Goal: Information Seeking & Learning: Learn about a topic

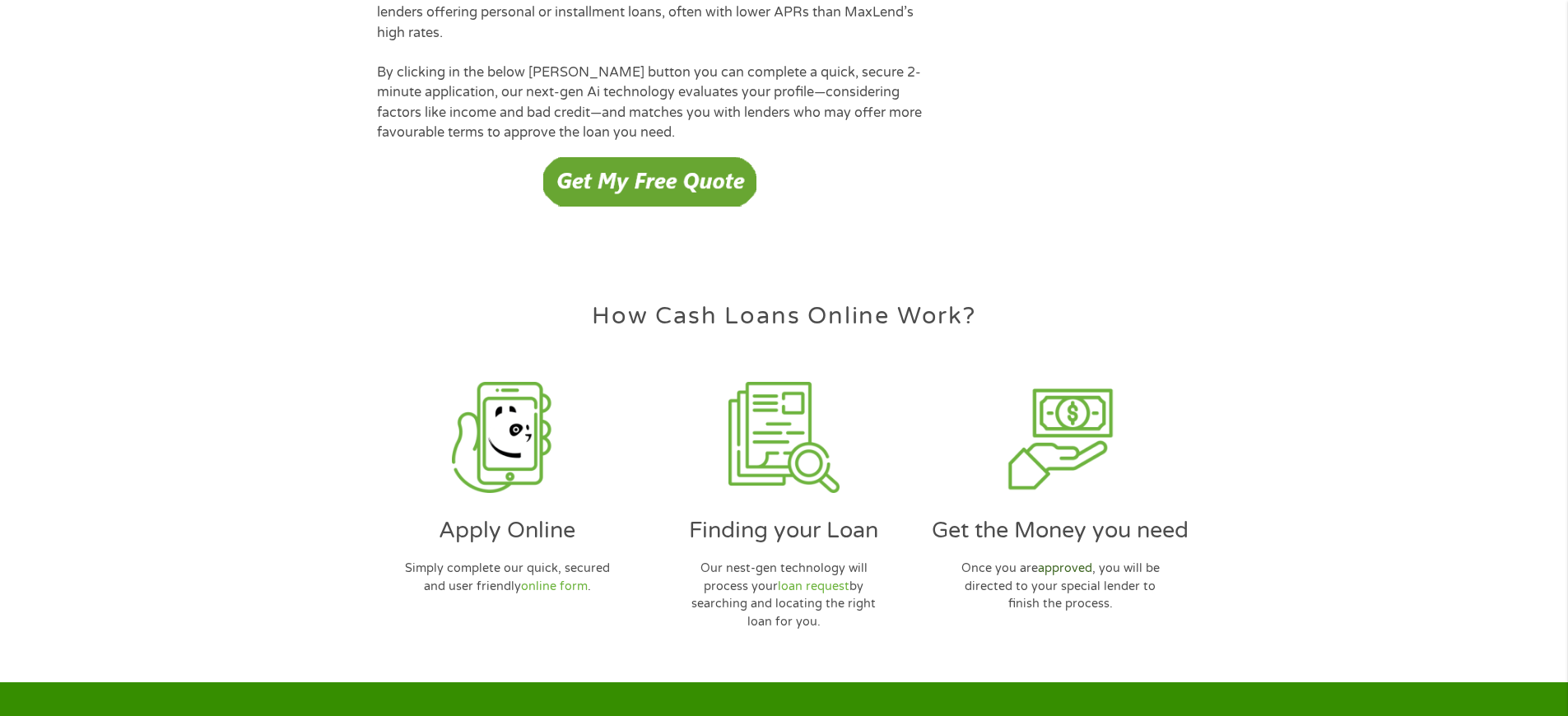
scroll to position [4757, 0]
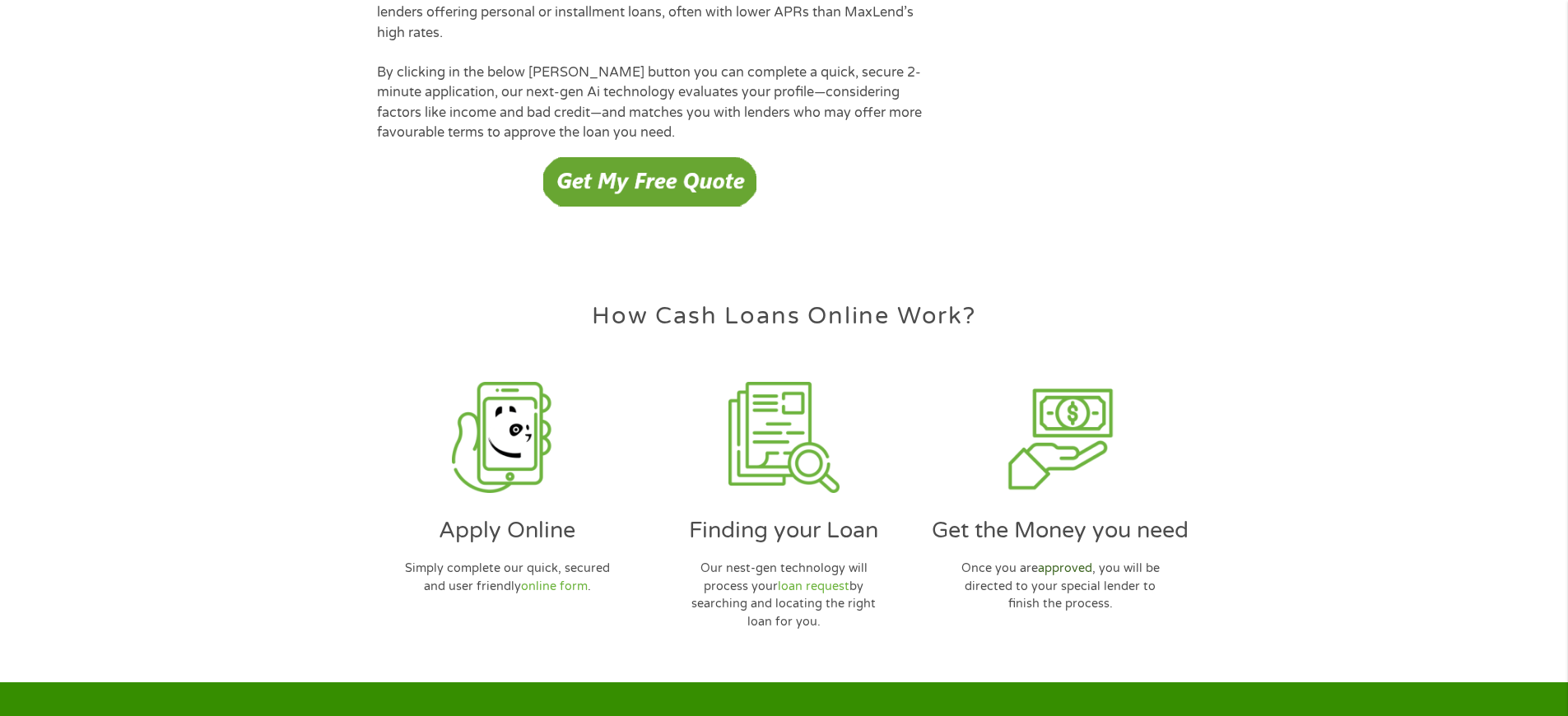
scroll to position [4757, 0]
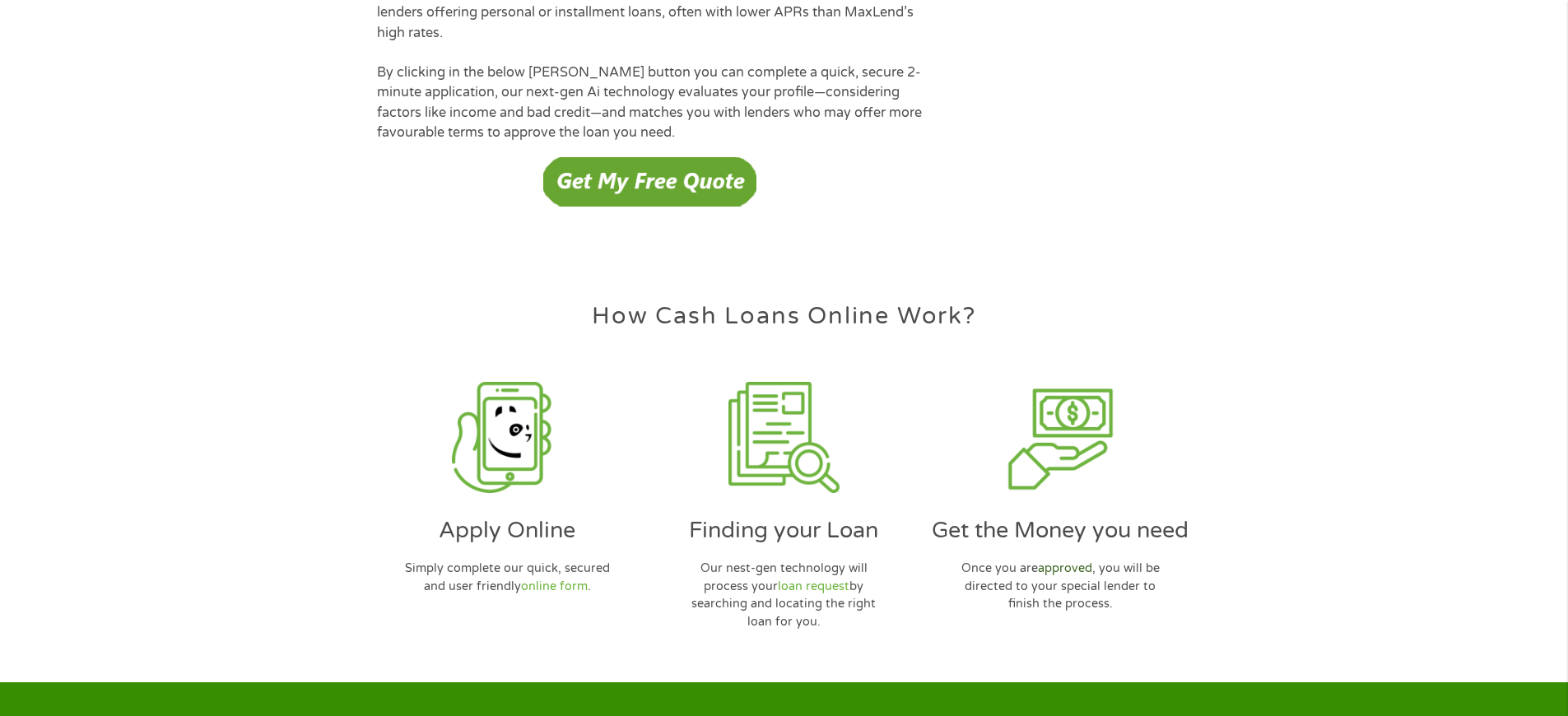
scroll to position [4757, 0]
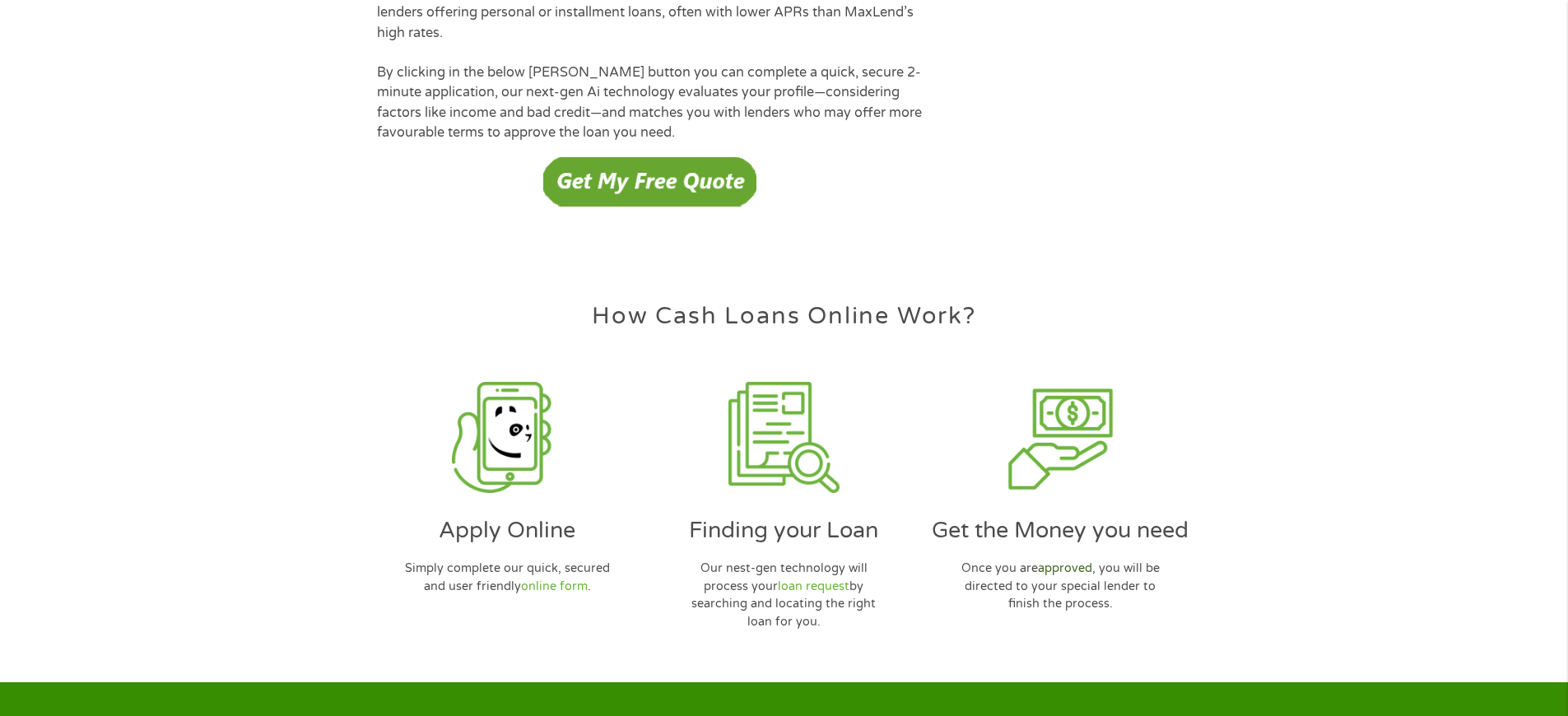
scroll to position [4757, 0]
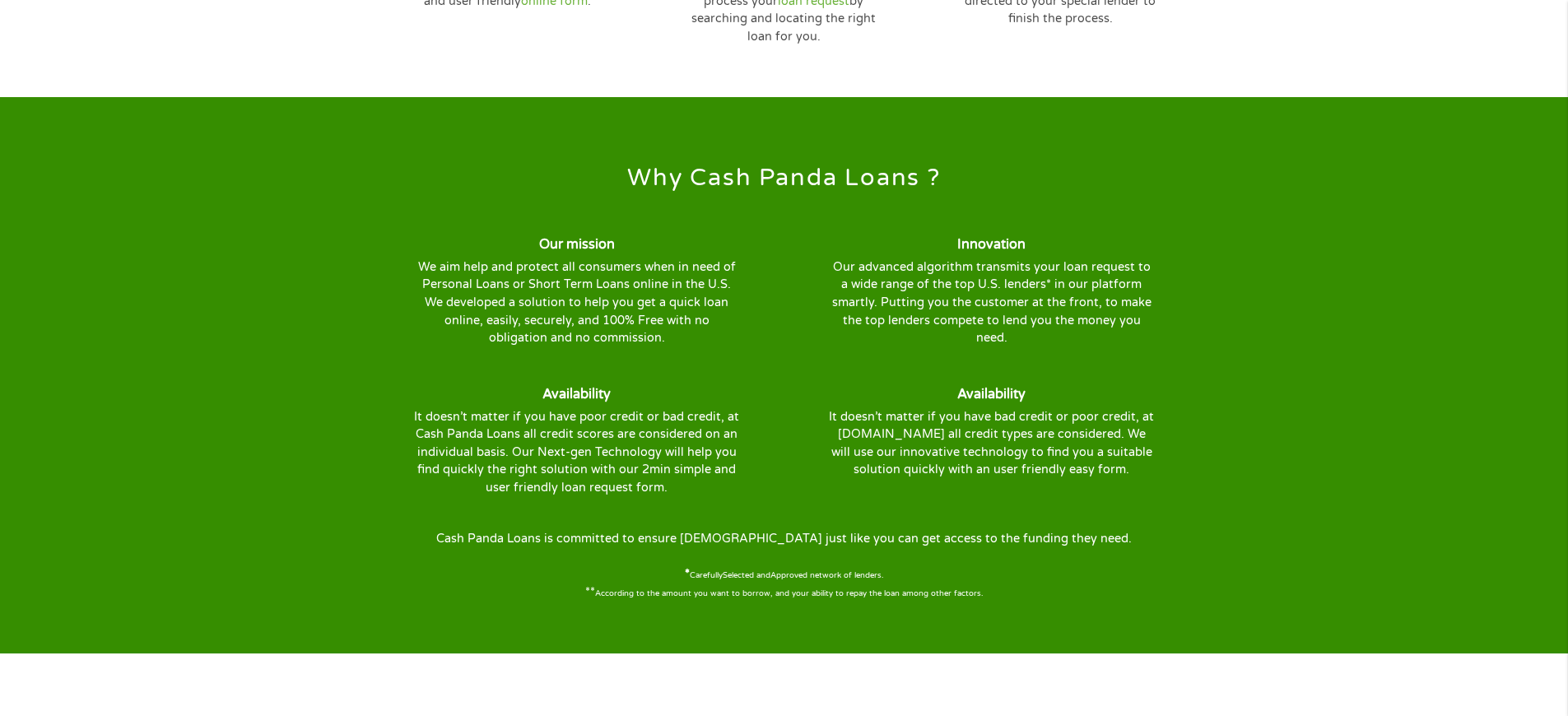
scroll to position [5441, 0]
